Goal: Task Accomplishment & Management: Use online tool/utility

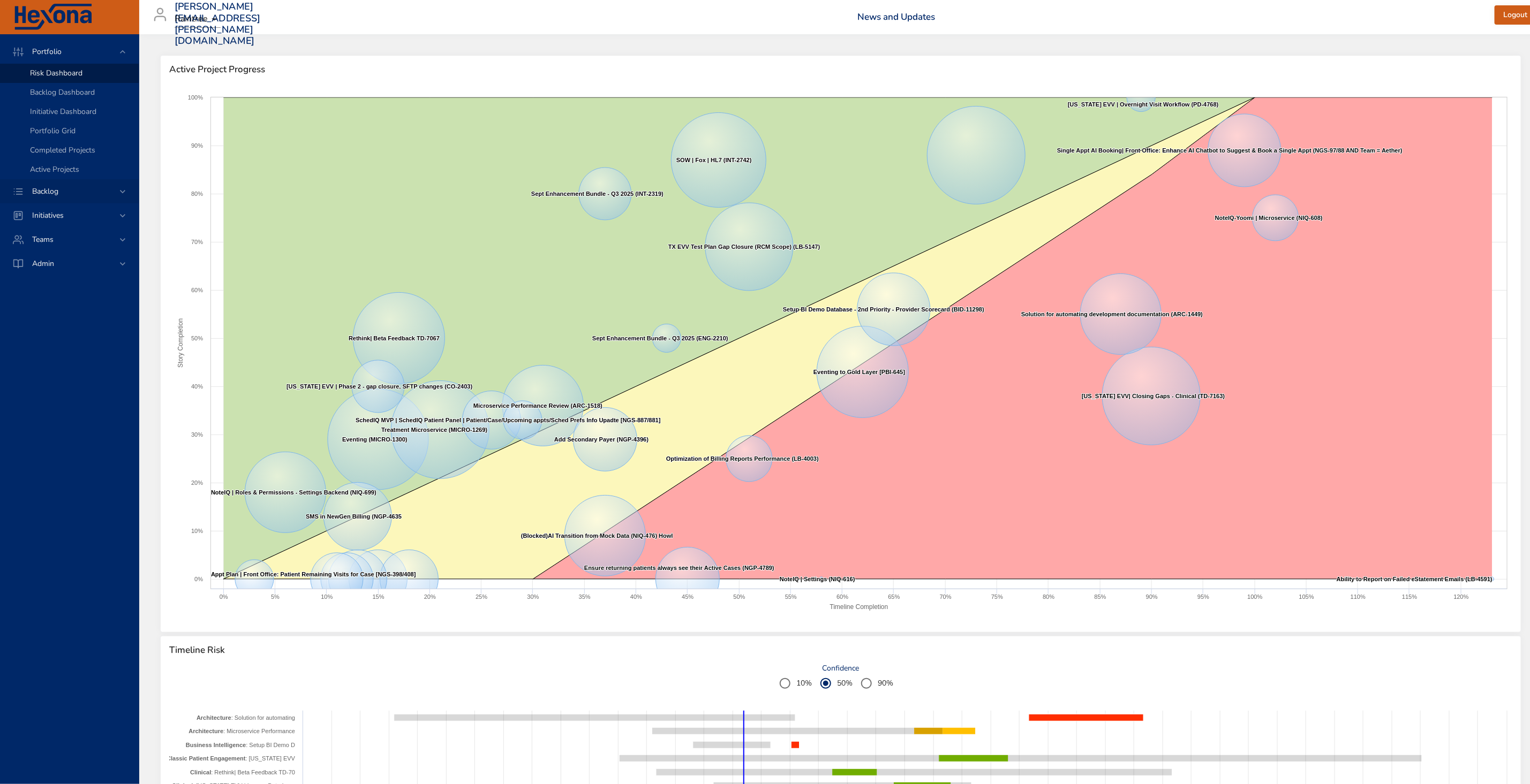
click at [101, 190] on div "Backlog" at bounding box center [70, 191] width 94 height 11
click at [72, 96] on span "Backlog Details" at bounding box center [56, 97] width 51 height 10
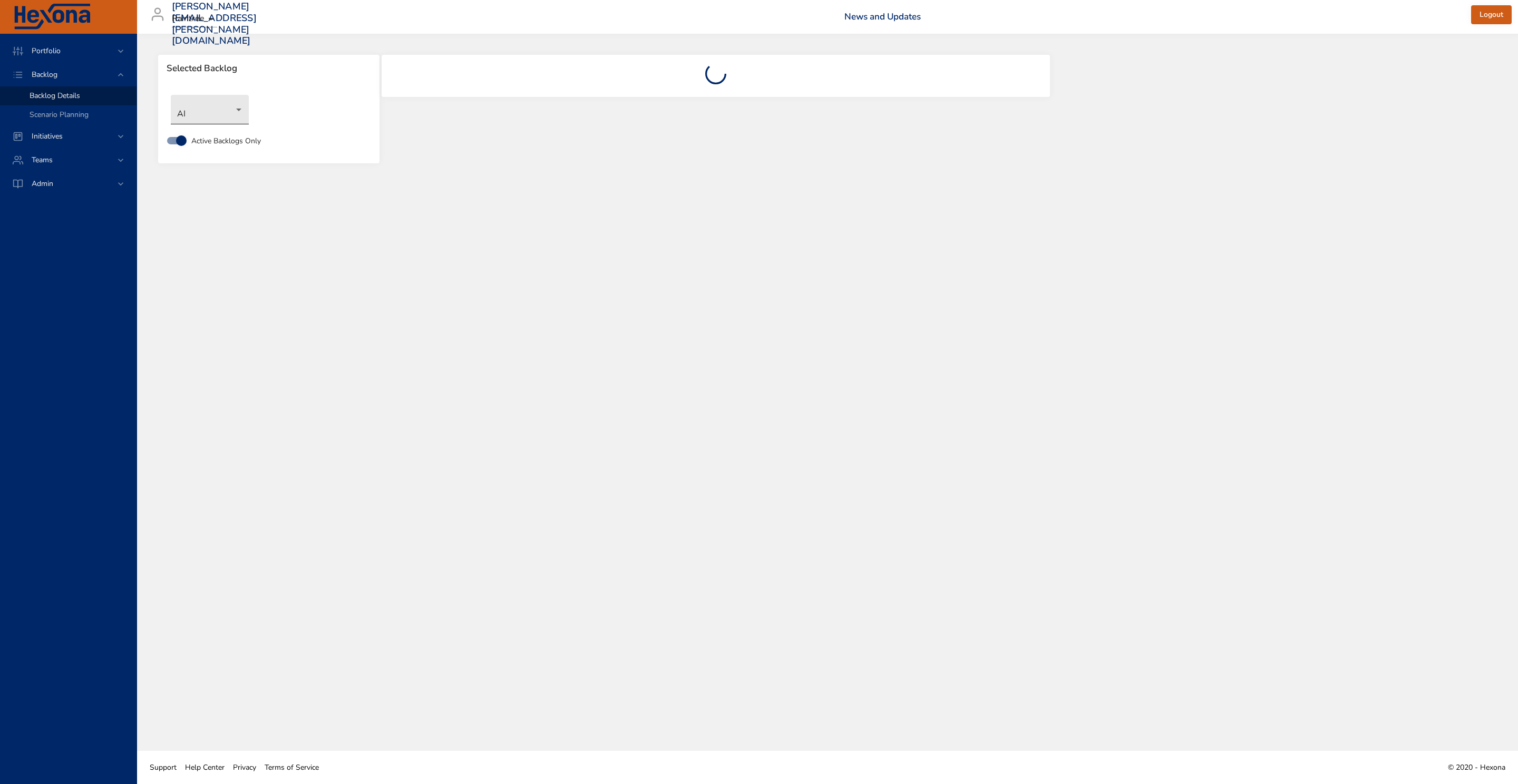
click at [235, 110] on body "Portfolio Backlog Backlog Details Scenario Planning Initiatives Teams Admin [EM…" at bounding box center [759, 392] width 1518 height 784
click at [218, 316] on li "NoteIQ™" at bounding box center [225, 319] width 108 height 18
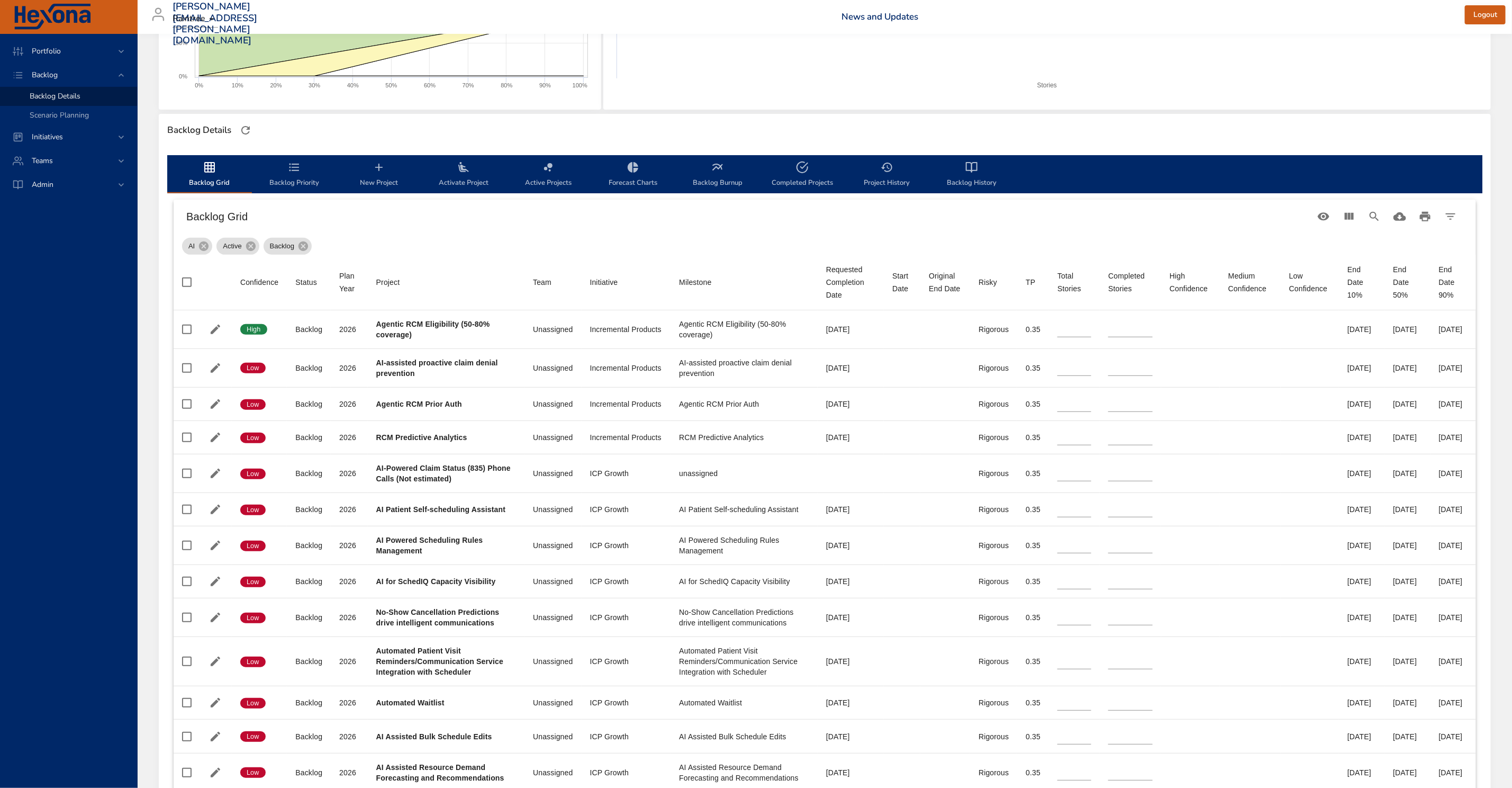
scroll to position [248, 0]
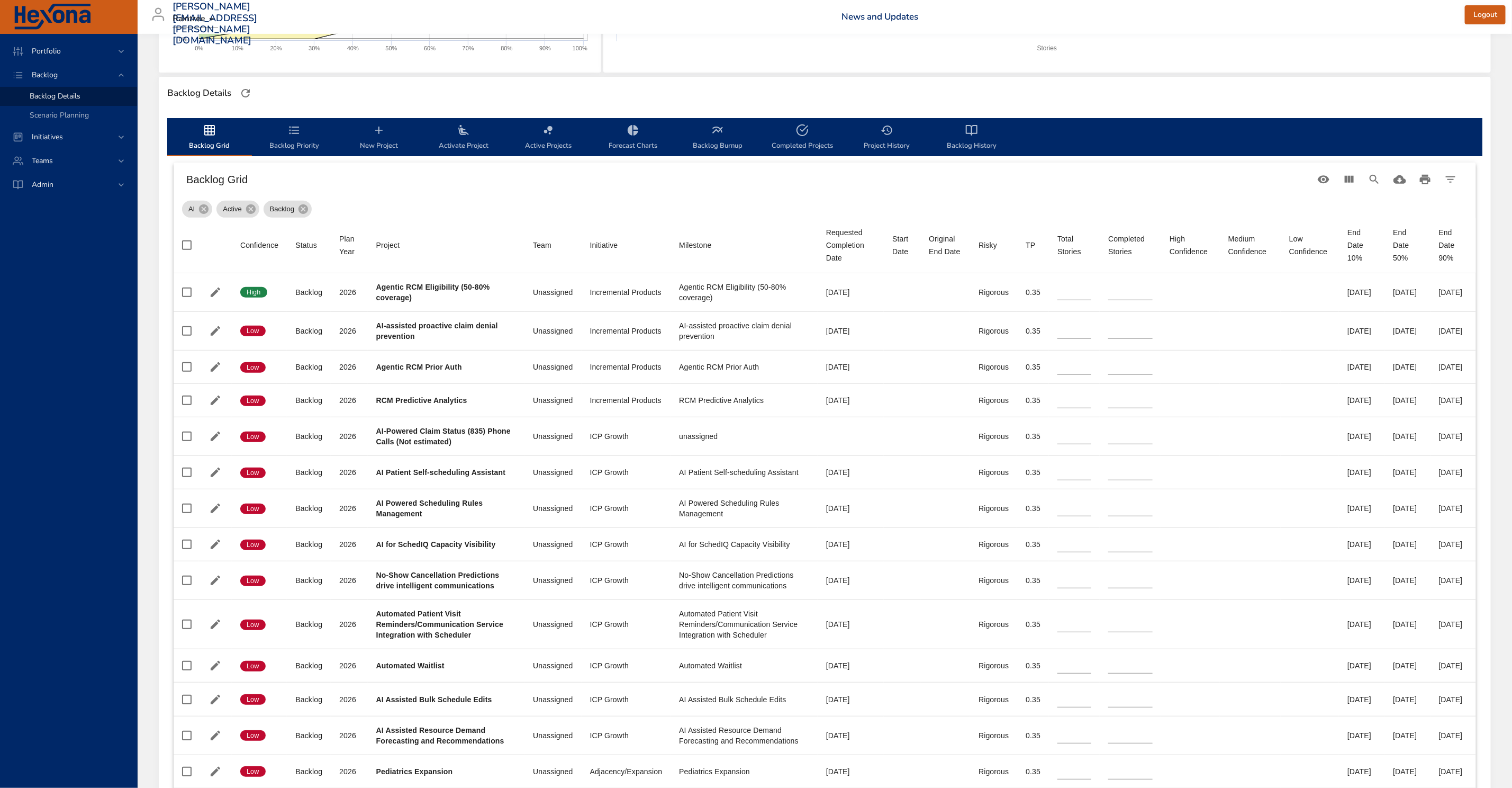
type input "*"
type input "**"
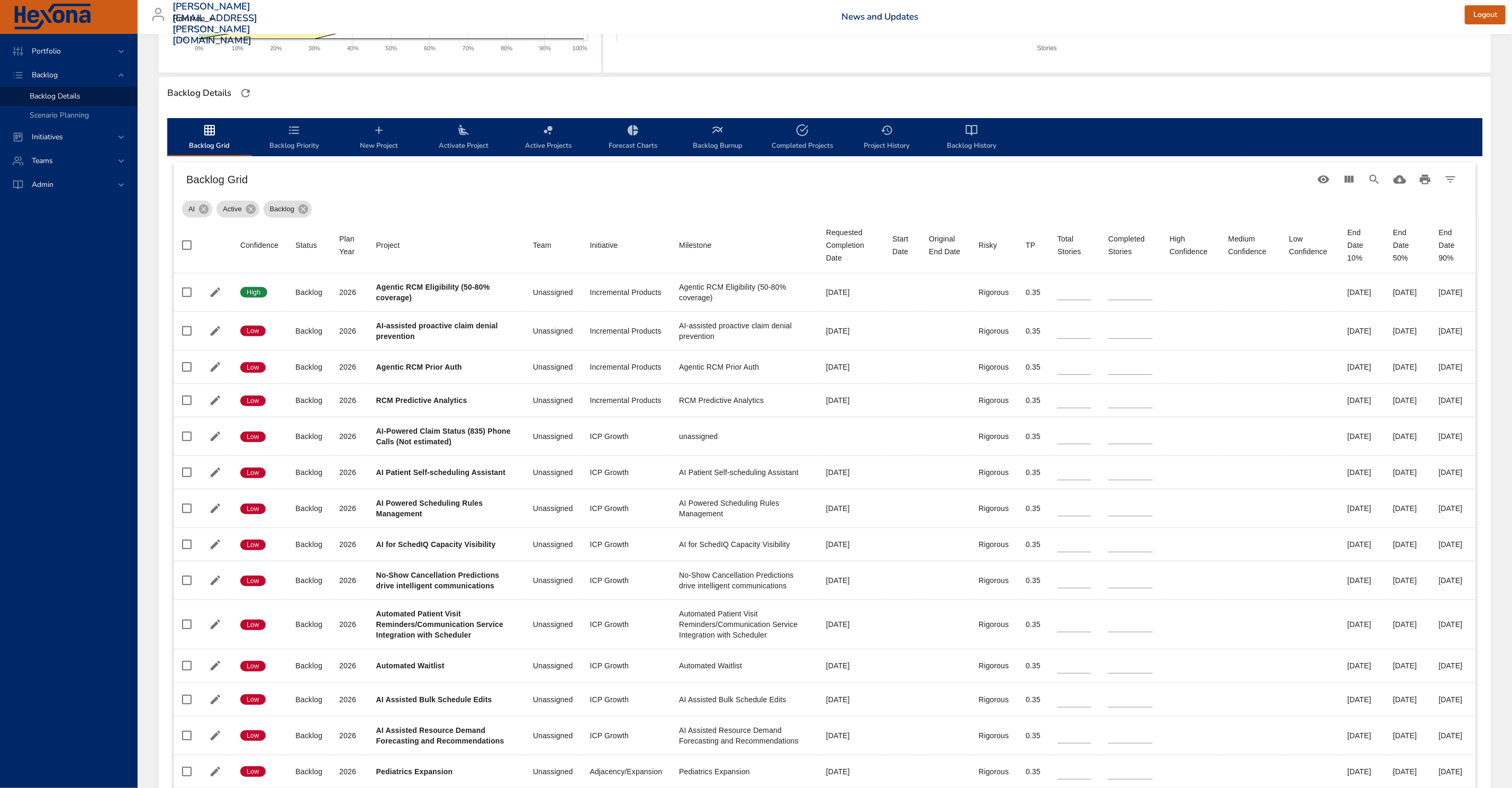
type input "*"
type input "**"
type input "*"
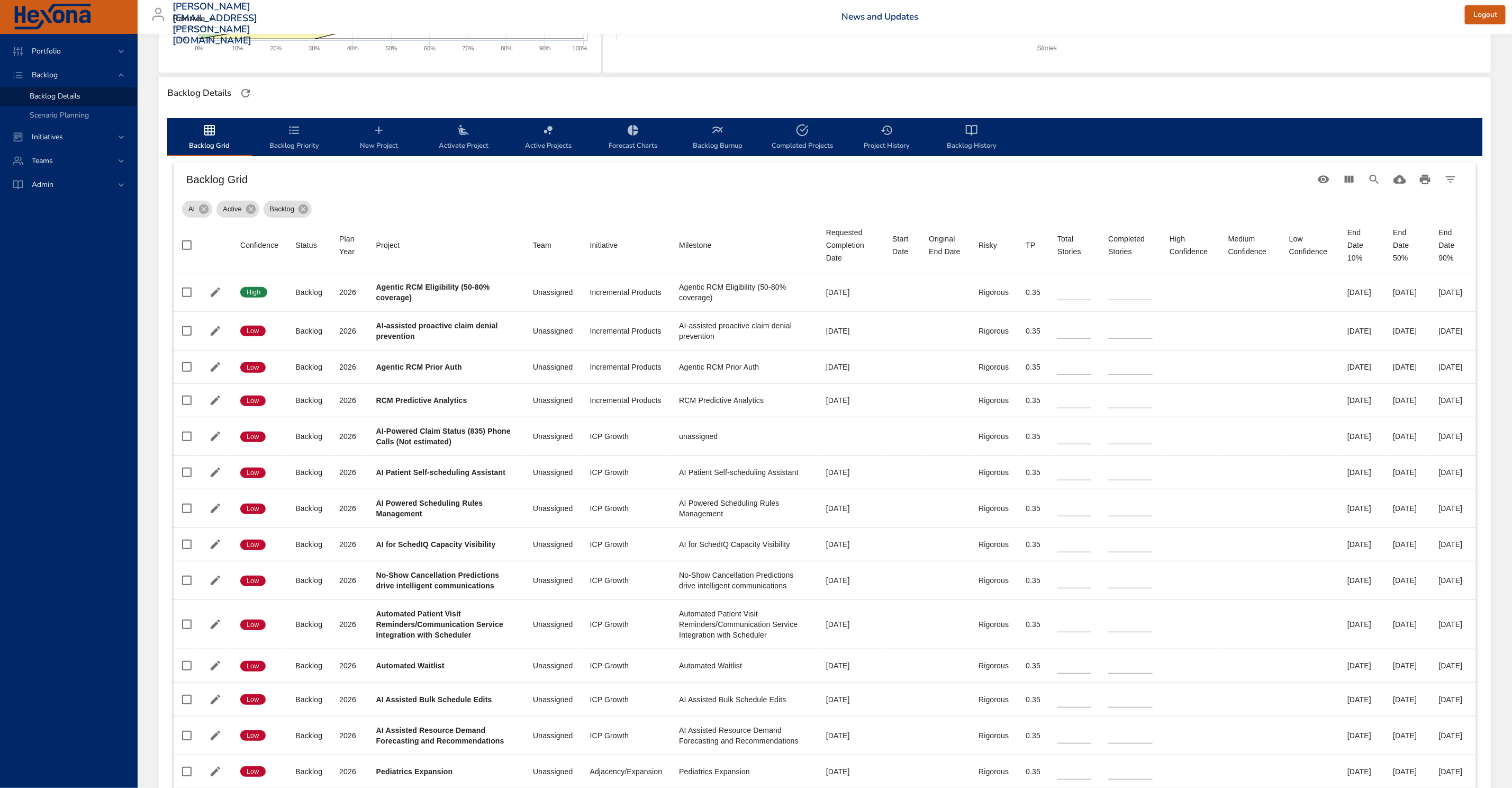
type input "*"
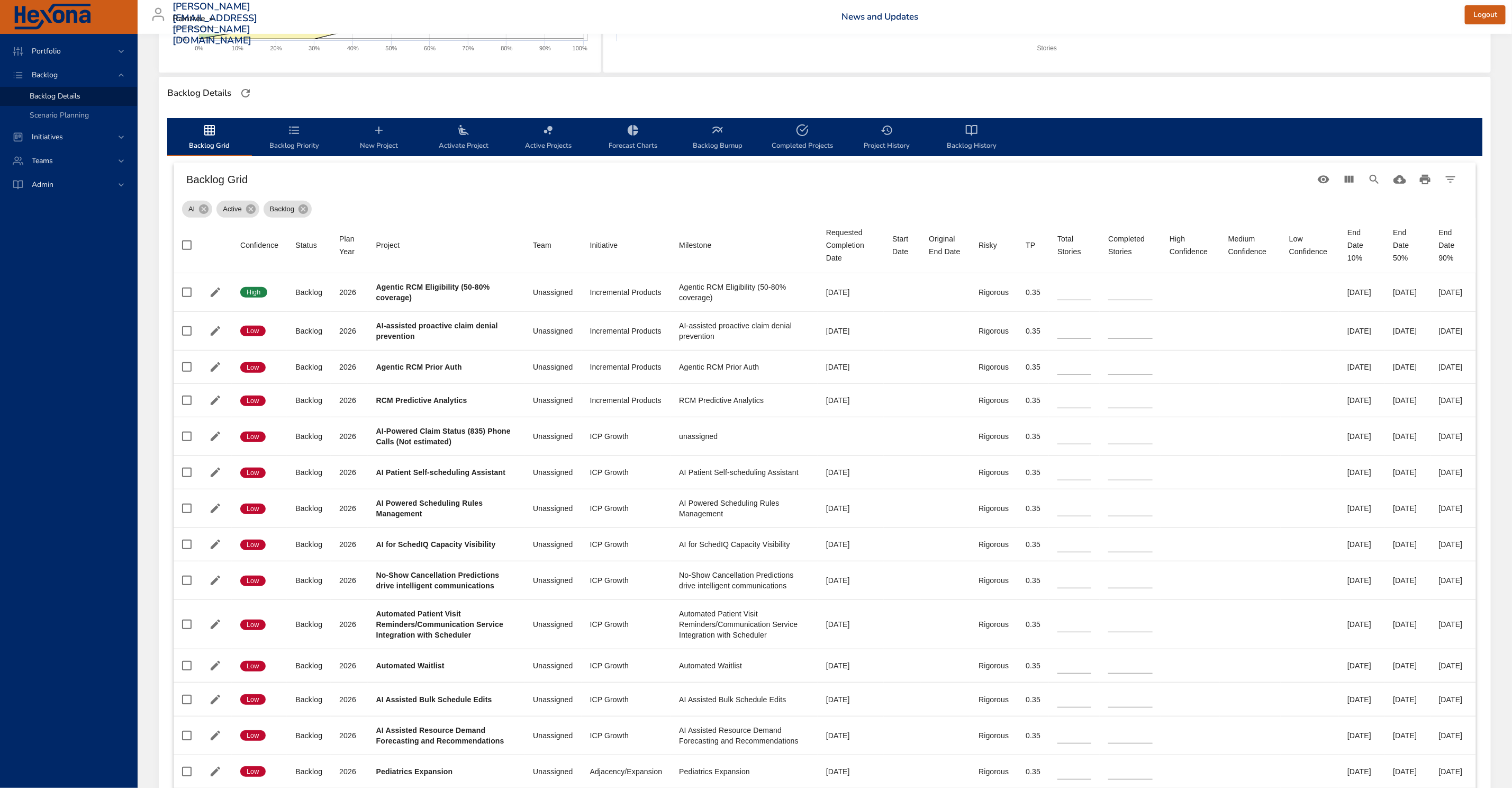
type input "*"
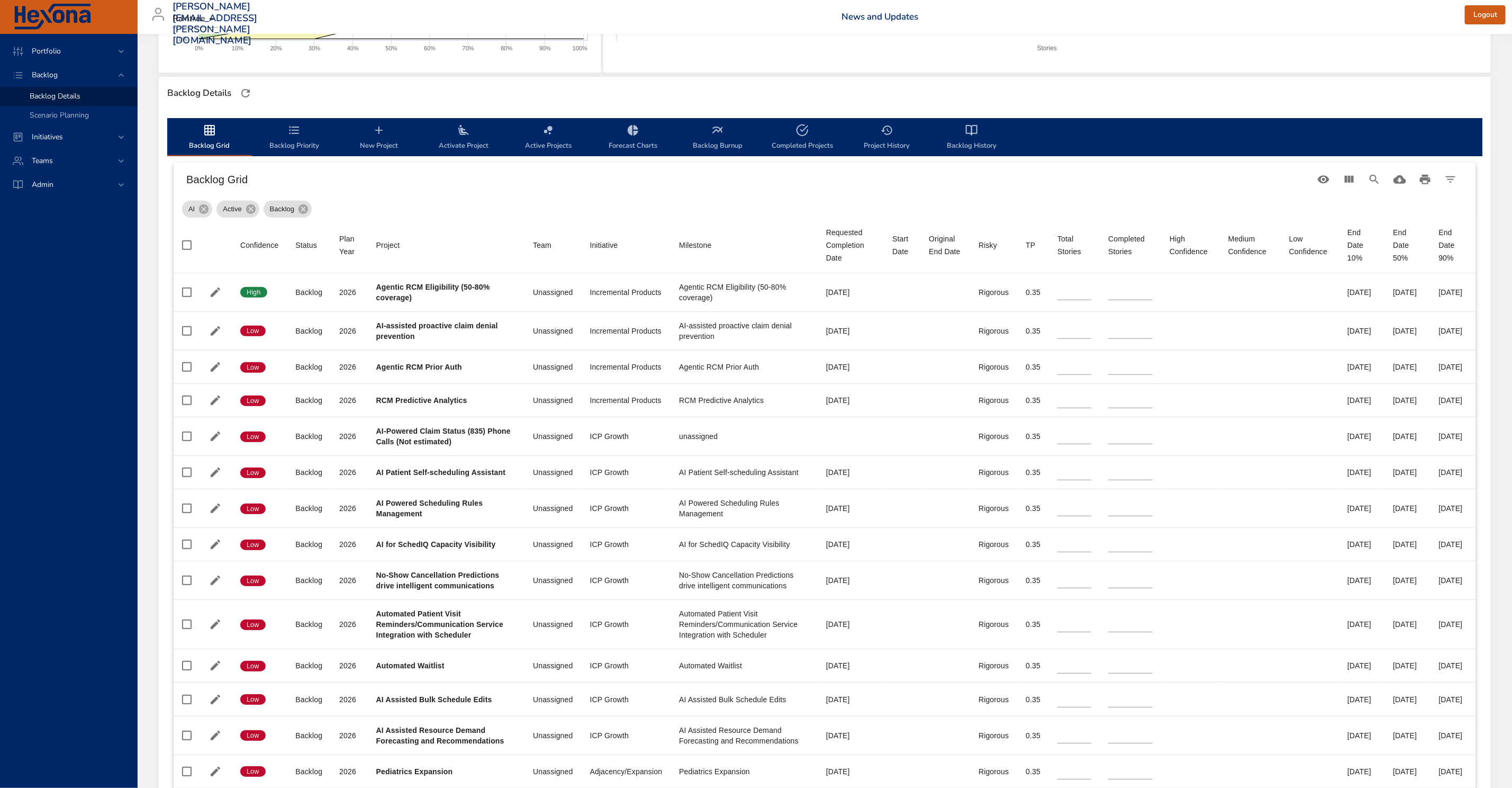
type input "*"
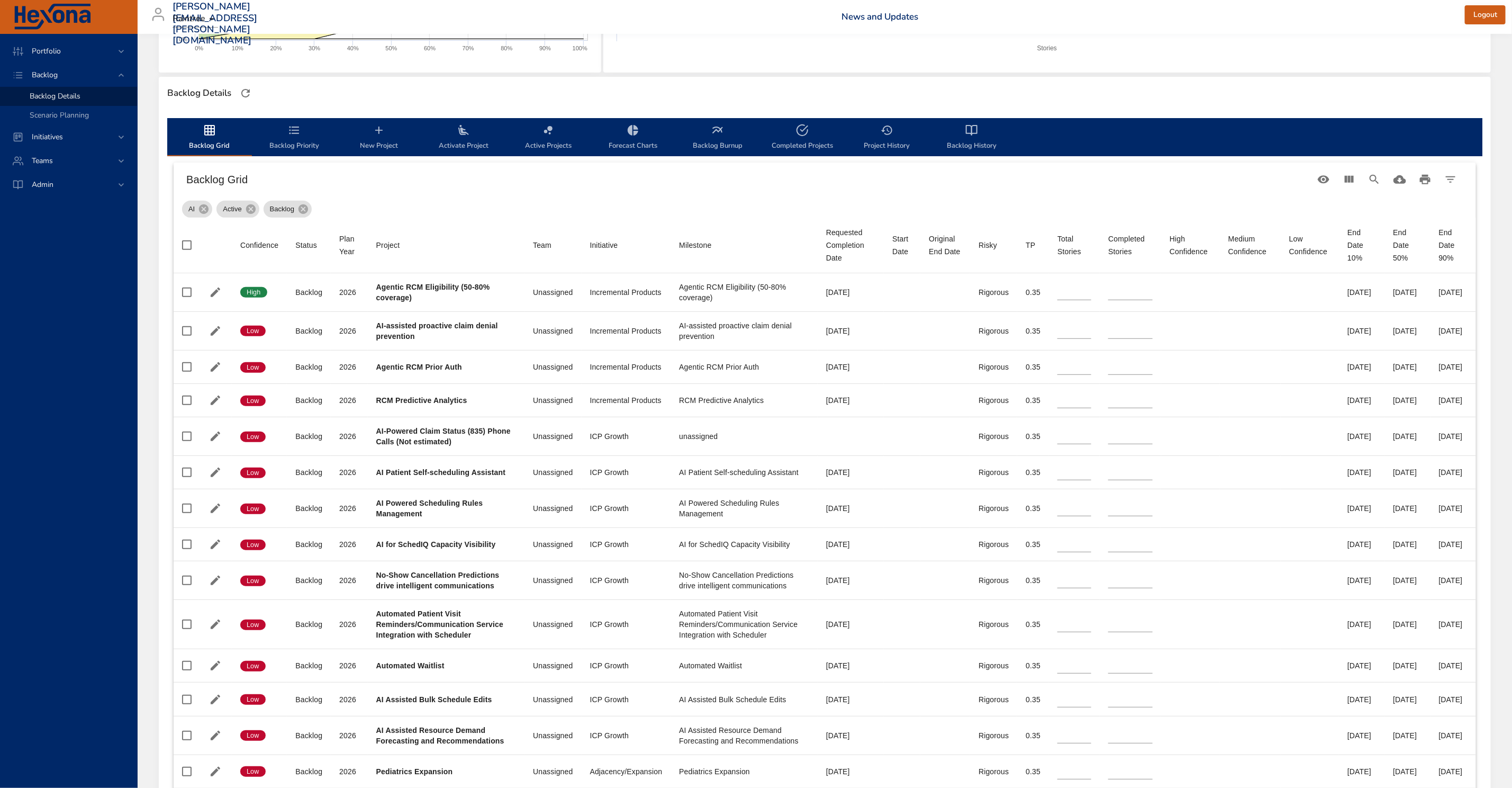
type input "*"
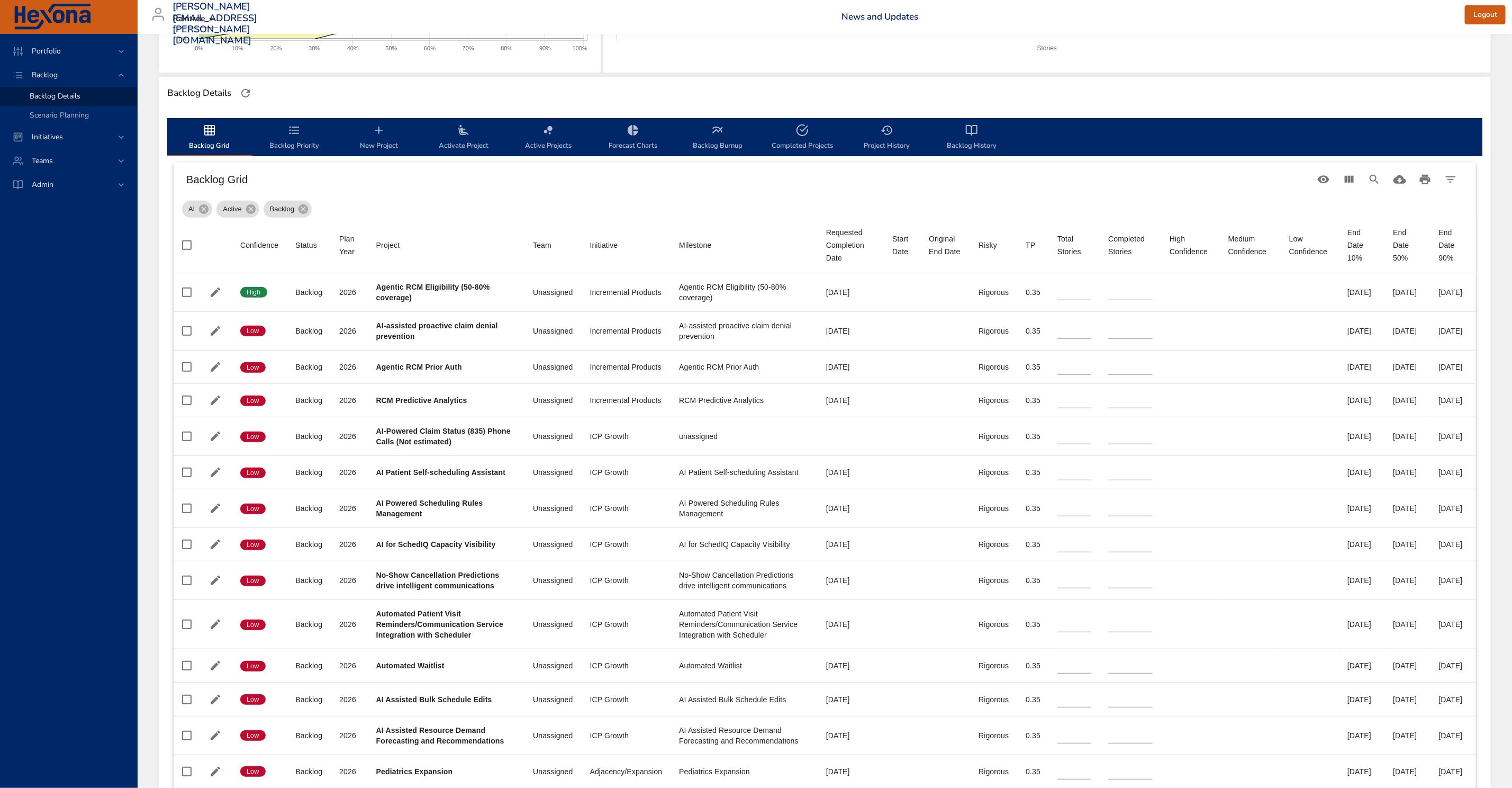
type input "*"
